Goal: Information Seeking & Learning: Learn about a topic

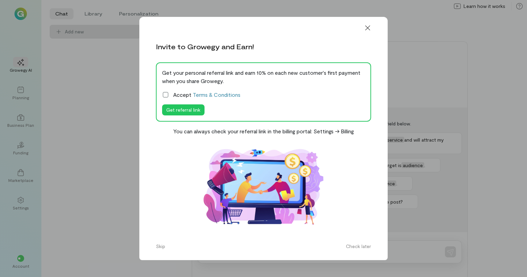
click at [165, 95] on icon at bounding box center [165, 94] width 7 height 7
click at [0, 0] on icon at bounding box center [0, 0] width 0 height 0
click at [355, 246] on button "Check later" at bounding box center [358, 246] width 33 height 11
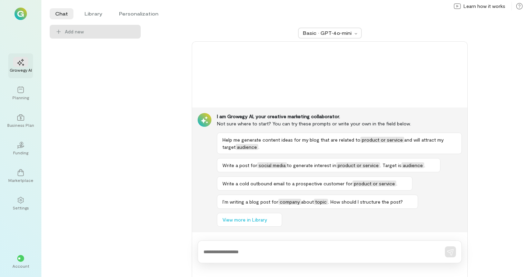
click at [17, 66] on div at bounding box center [20, 62] width 15 height 10
click at [21, 151] on div "Funding" at bounding box center [20, 153] width 15 height 6
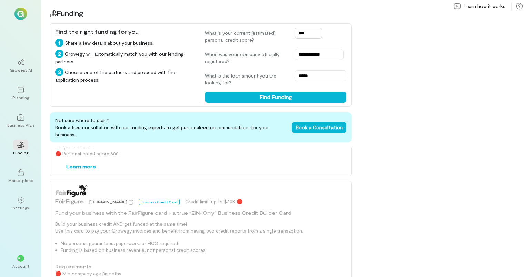
scroll to position [745, 0]
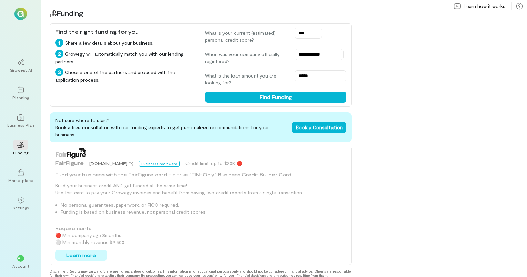
click at [88, 250] on button "Learn more" at bounding box center [81, 255] width 52 height 11
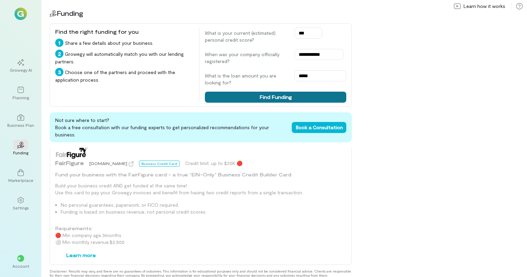
click at [282, 97] on button "Find Funding" at bounding box center [275, 97] width 141 height 11
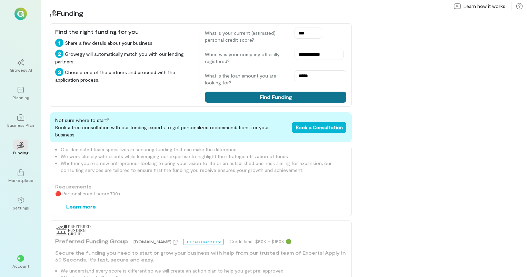
scroll to position [120, 0]
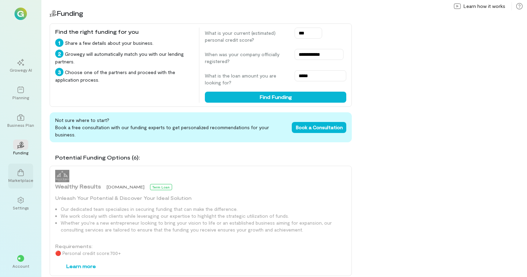
click at [16, 179] on div "Marketplace" at bounding box center [20, 181] width 25 height 6
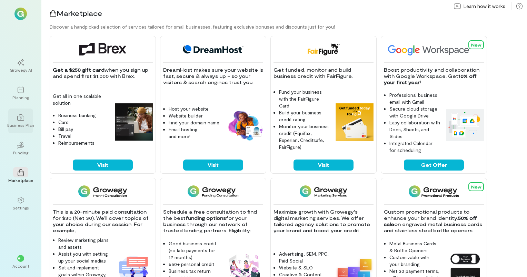
click at [18, 121] on div at bounding box center [20, 117] width 15 height 10
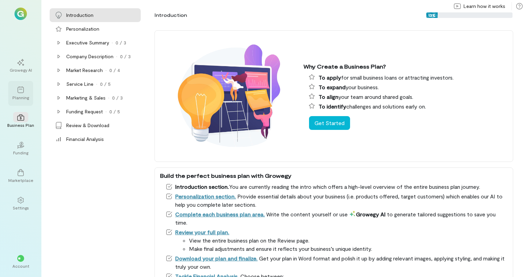
click at [21, 96] on div "Planning" at bounding box center [20, 98] width 17 height 6
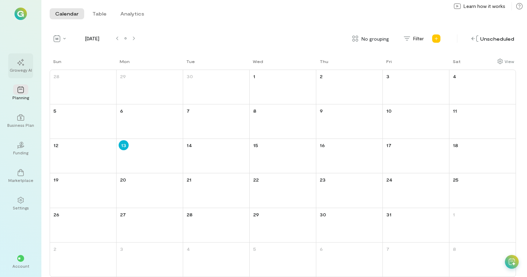
click at [18, 65] on icon at bounding box center [20, 62] width 7 height 7
